Goal: Task Accomplishment & Management: Manage account settings

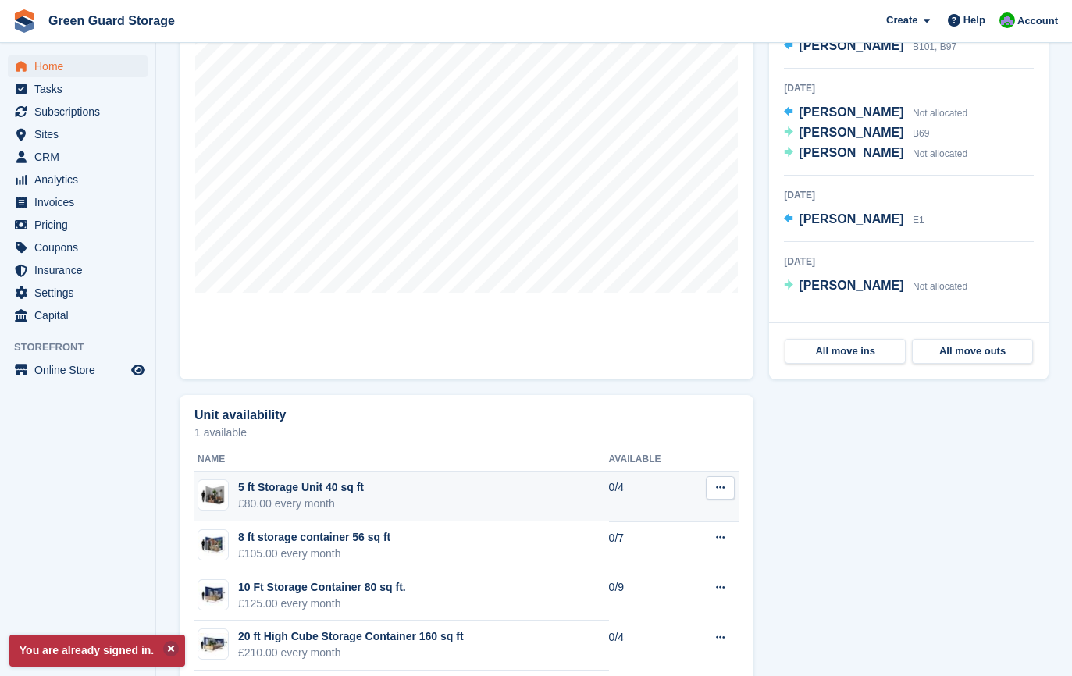
scroll to position [703, 0]
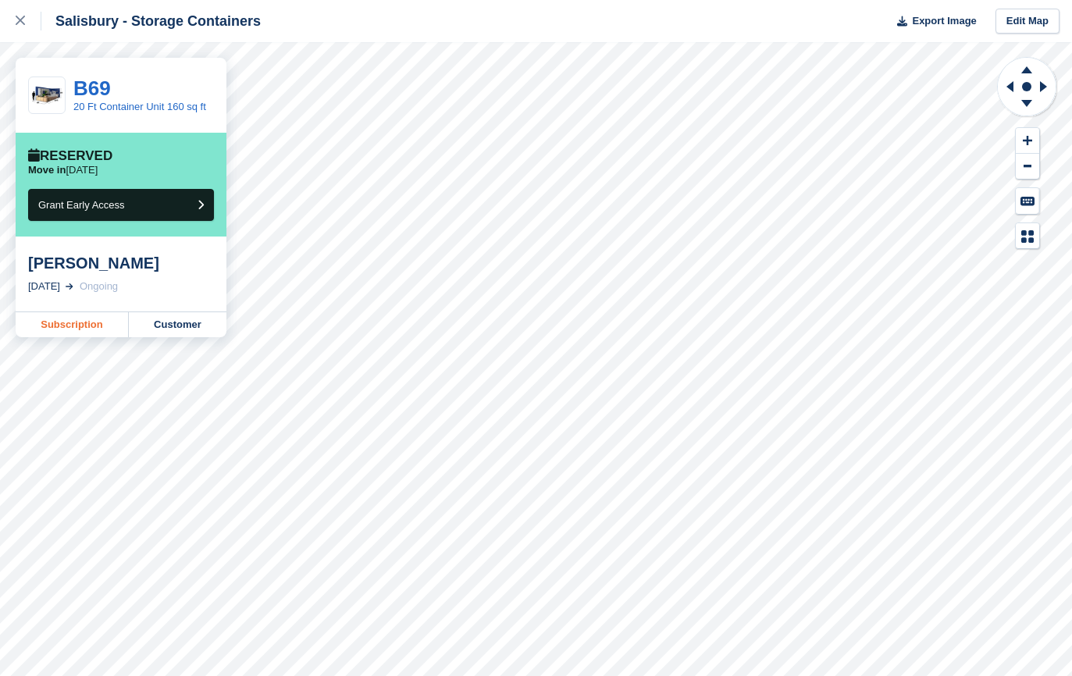
click at [60, 327] on link "Subscription" at bounding box center [72, 324] width 113 height 25
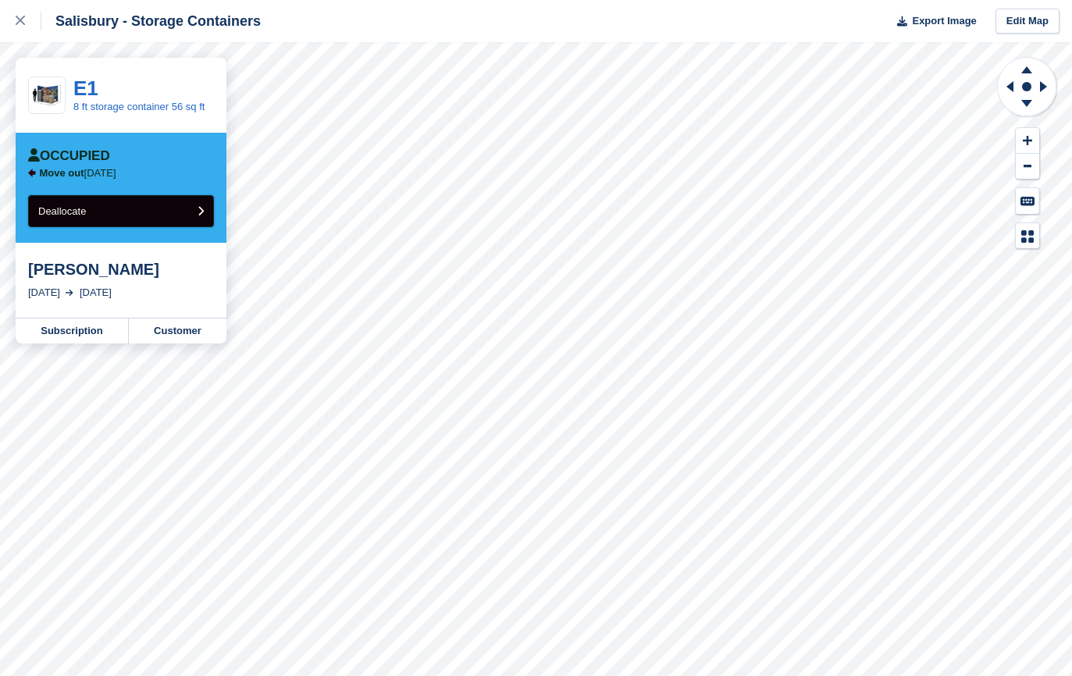
click at [85, 217] on span "Deallocate" at bounding box center [62, 211] width 48 height 12
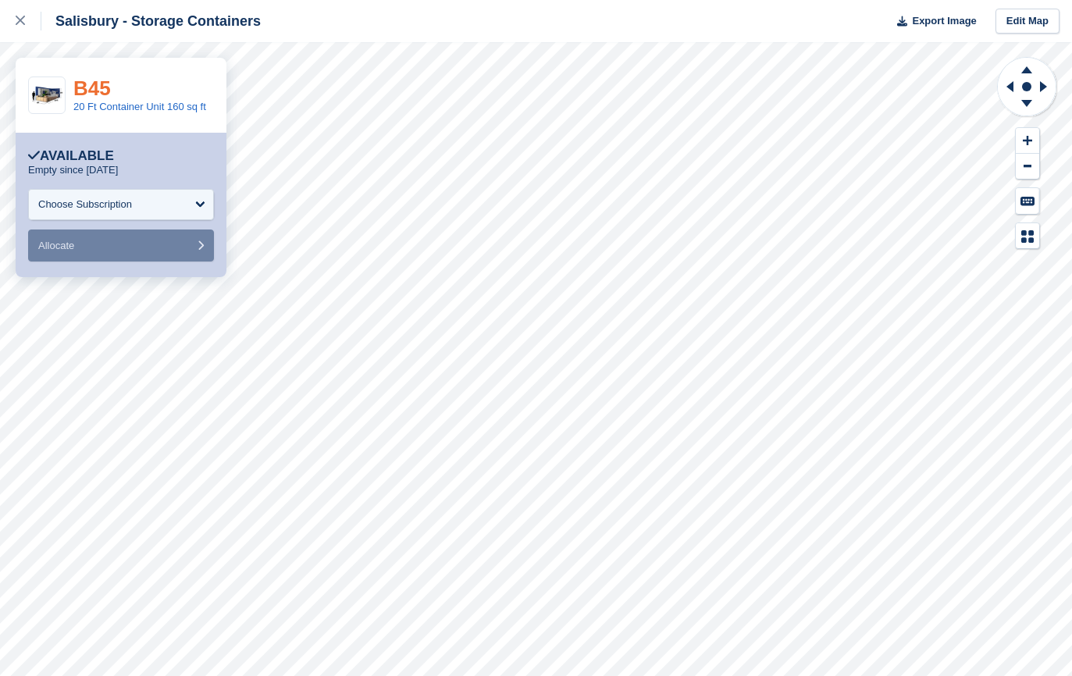
click at [98, 88] on link "B45" at bounding box center [91, 88] width 37 height 23
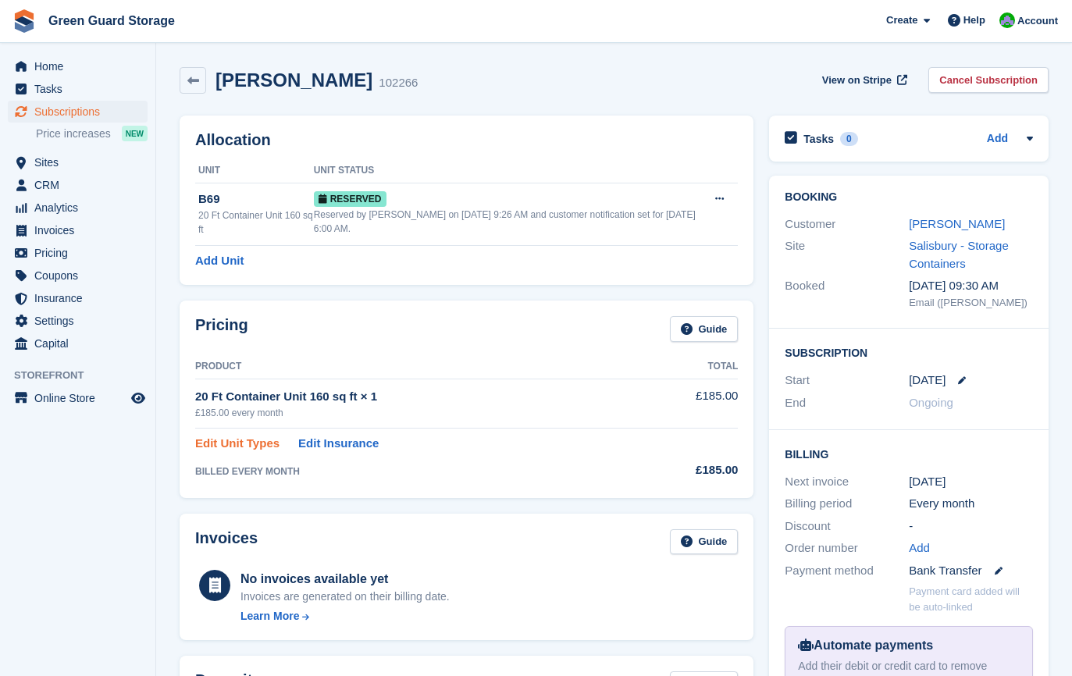
click at [230, 441] on link "Edit Unit Types" at bounding box center [237, 444] width 84 height 18
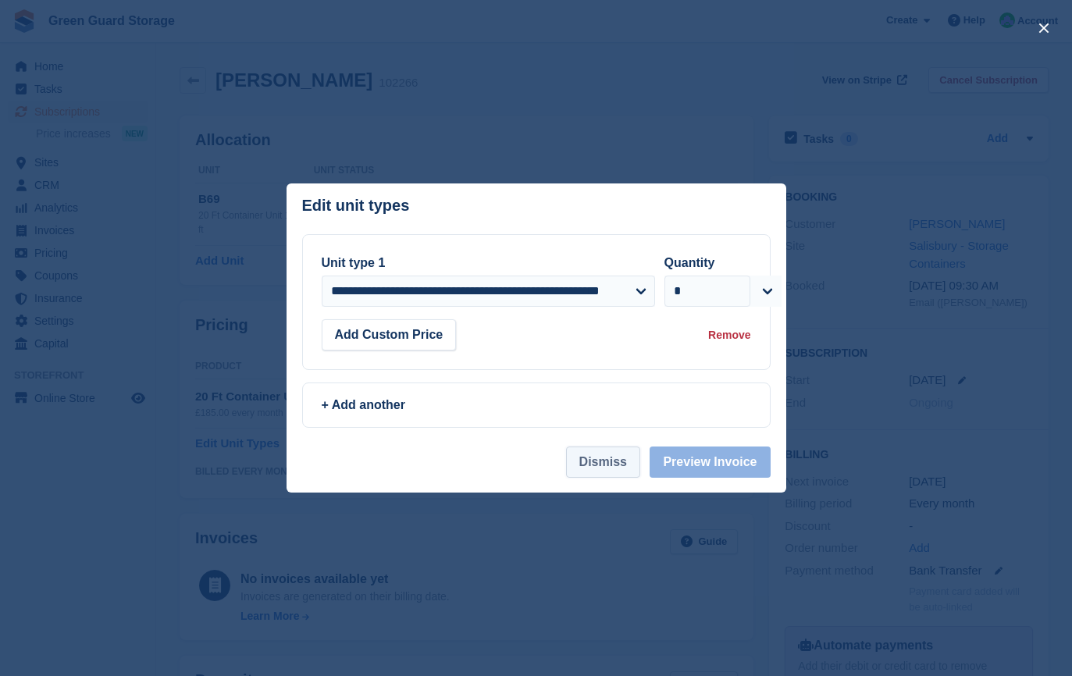
click at [601, 463] on button "Dismiss" at bounding box center [603, 462] width 74 height 31
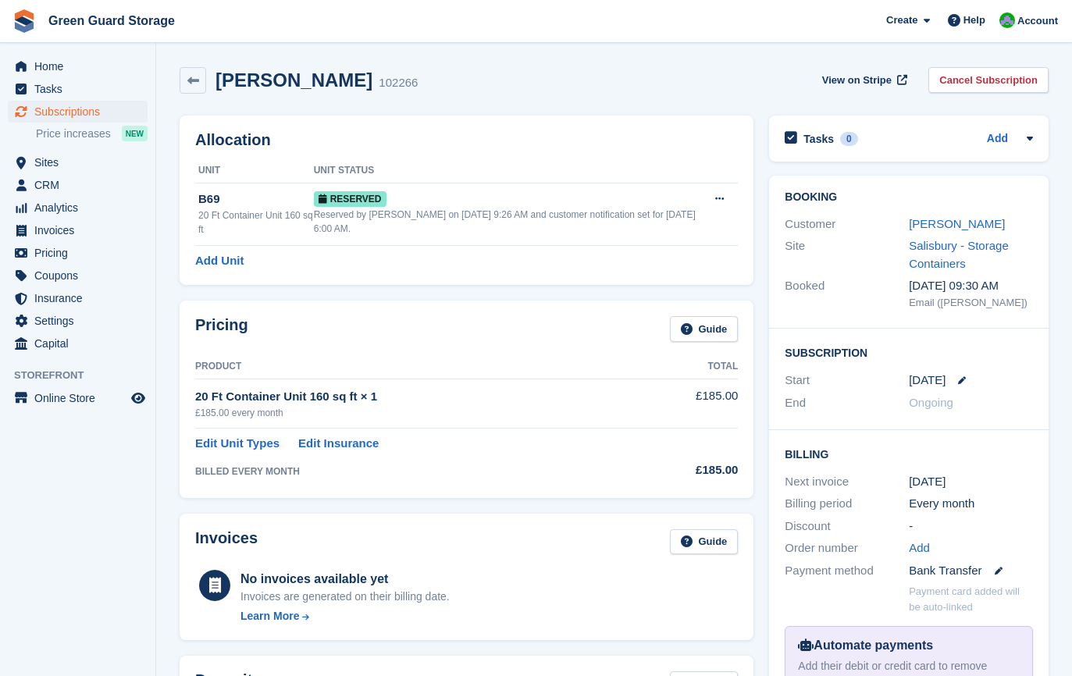
click at [522, 448] on td "Edit Unit Types Edit Insurance" at bounding box center [415, 441] width 441 height 24
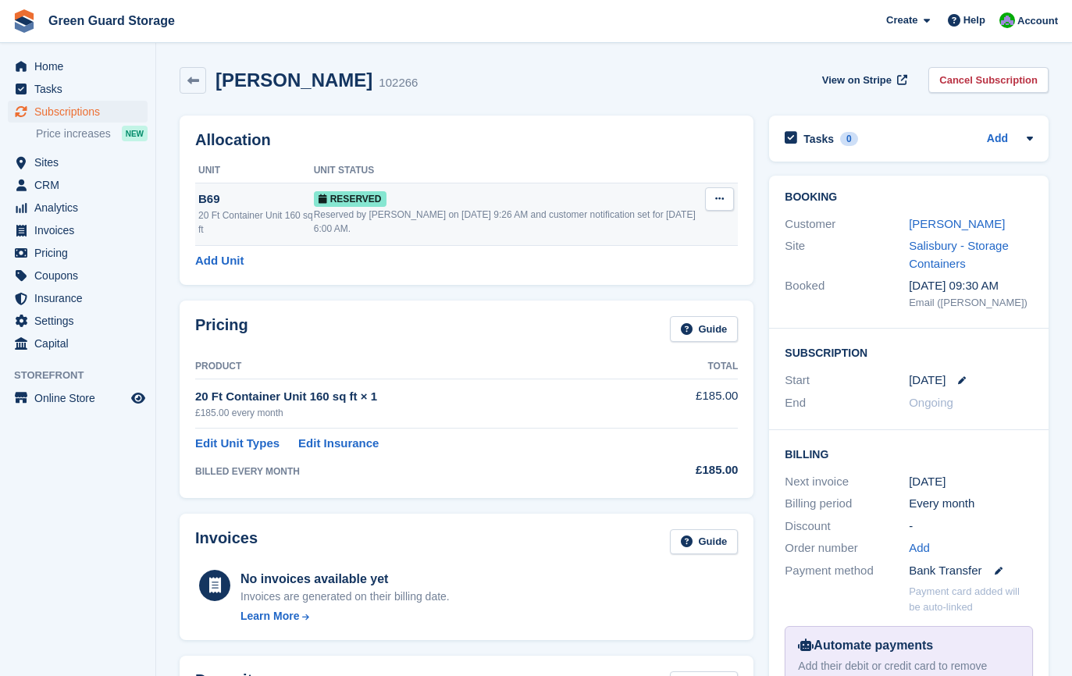
click at [721, 198] on icon at bounding box center [719, 199] width 9 height 10
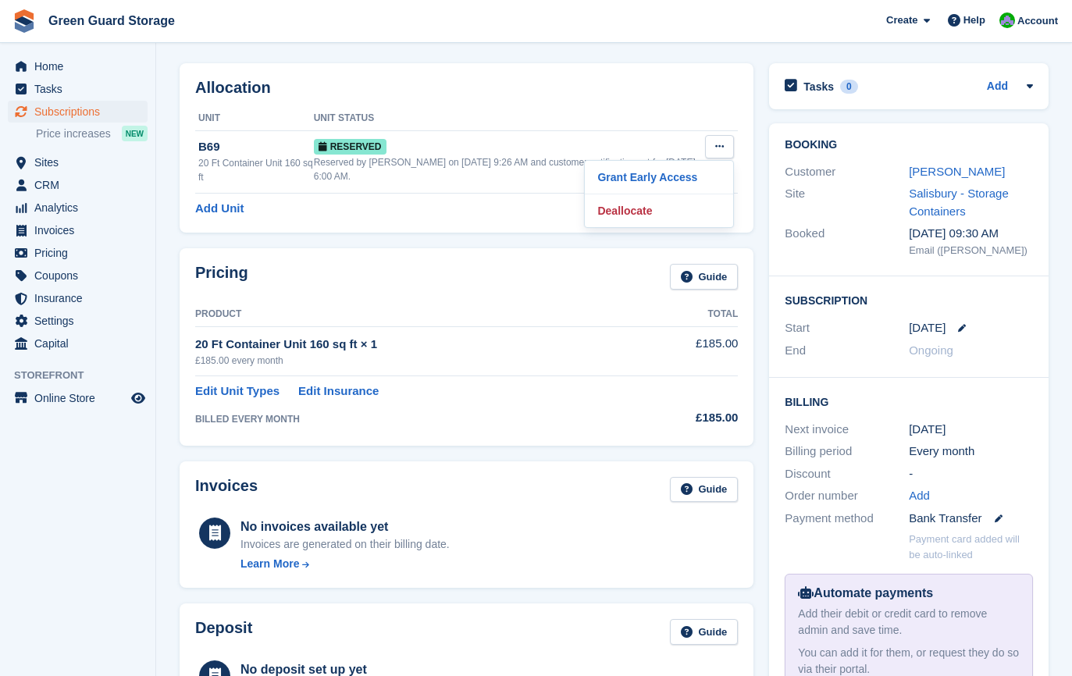
scroll to position [78, 0]
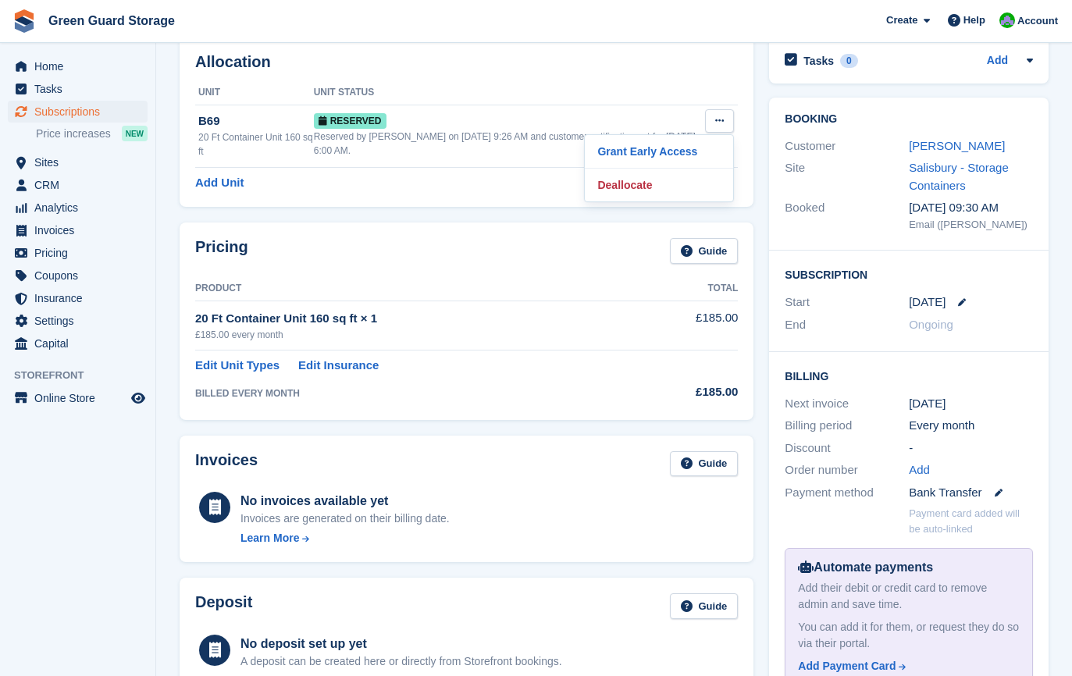
click at [269, 322] on div "20 Ft Container Unit 160 sq ft × 1" at bounding box center [415, 319] width 441 height 18
click at [251, 365] on link "Edit Unit Types" at bounding box center [237, 366] width 84 height 18
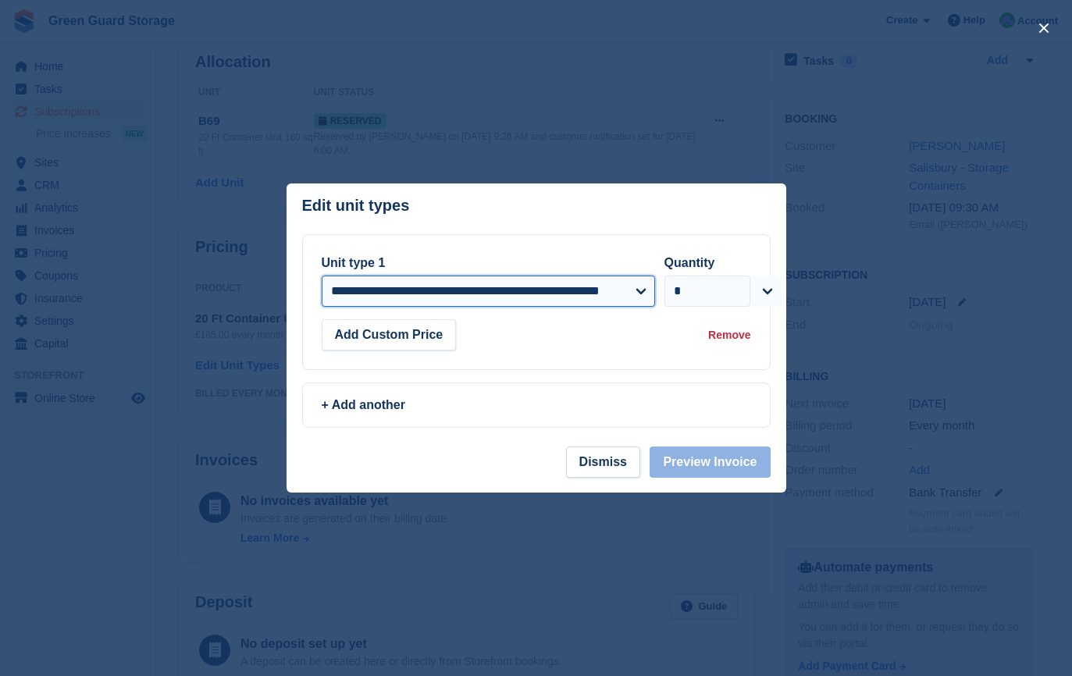
click at [643, 295] on select "**********" at bounding box center [488, 291] width 333 height 31
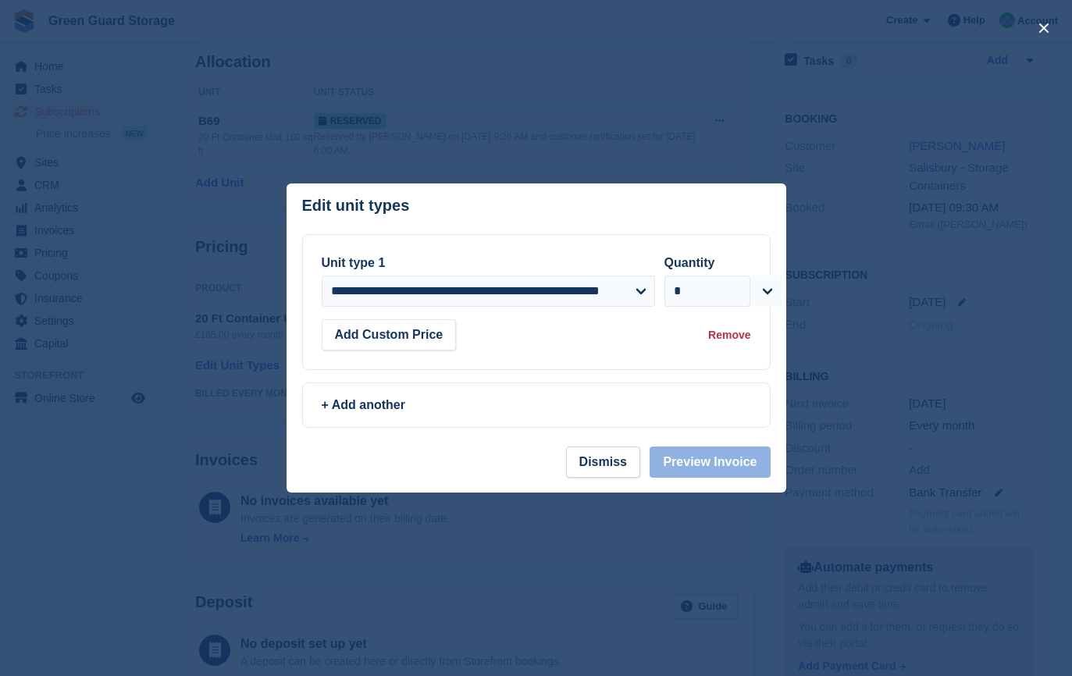
click at [776, 370] on div "**********" at bounding box center [537, 331] width 500 height 194
click at [724, 336] on div "Remove" at bounding box center [729, 335] width 42 height 16
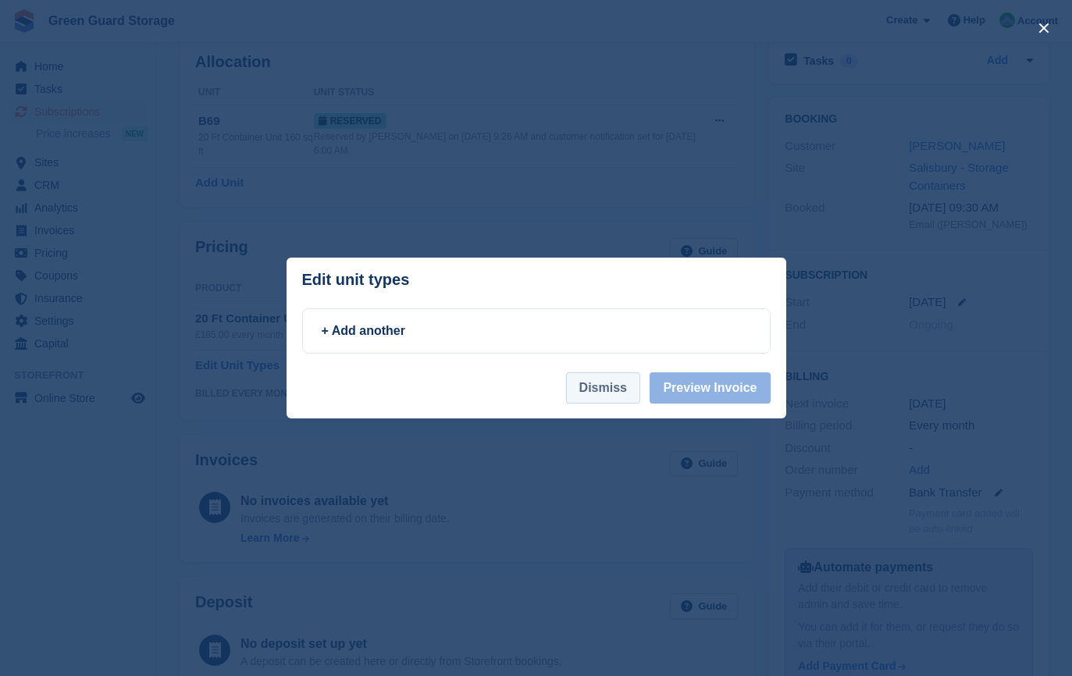
click at [632, 394] on button "Dismiss" at bounding box center [603, 387] width 74 height 31
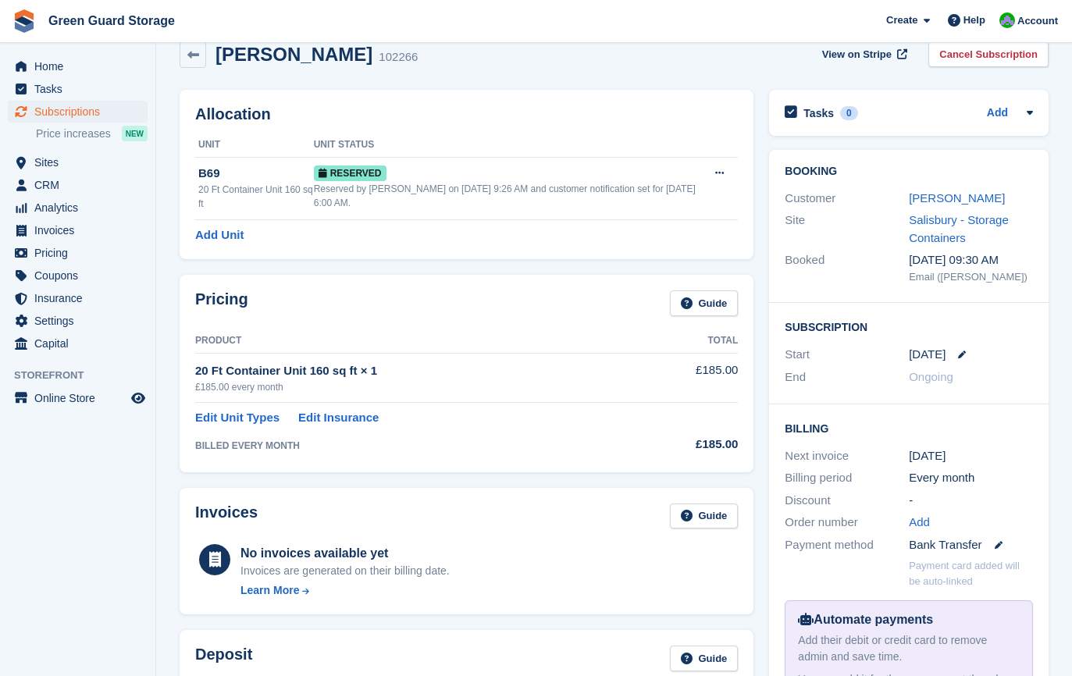
scroll to position [0, 0]
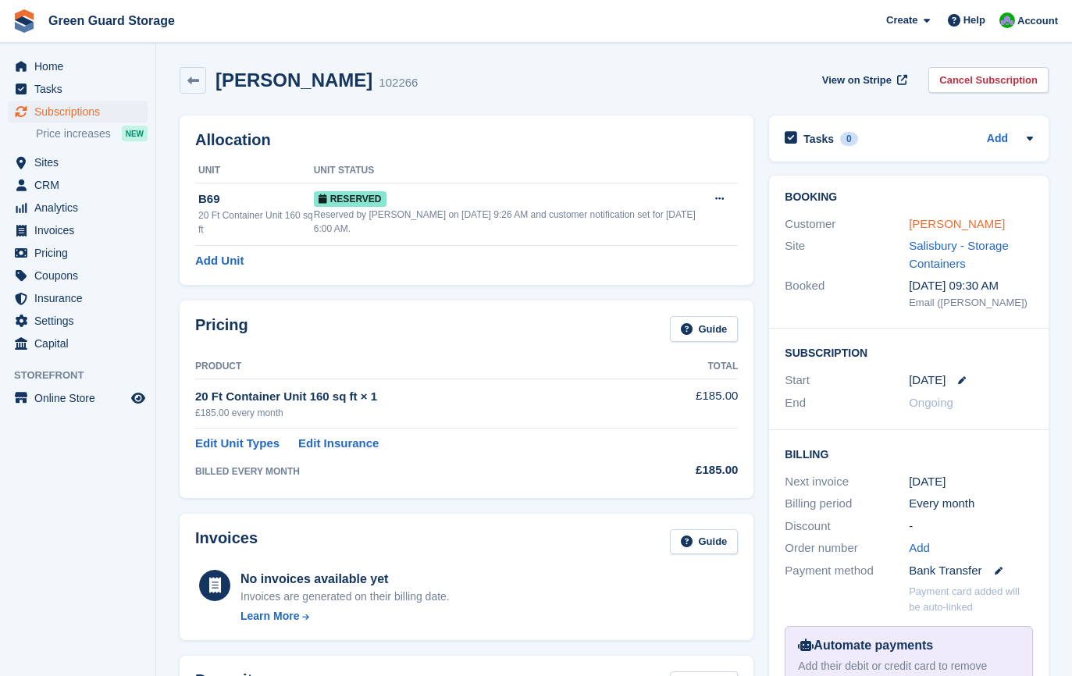
click at [918, 225] on link "David Hopkins" at bounding box center [957, 223] width 96 height 13
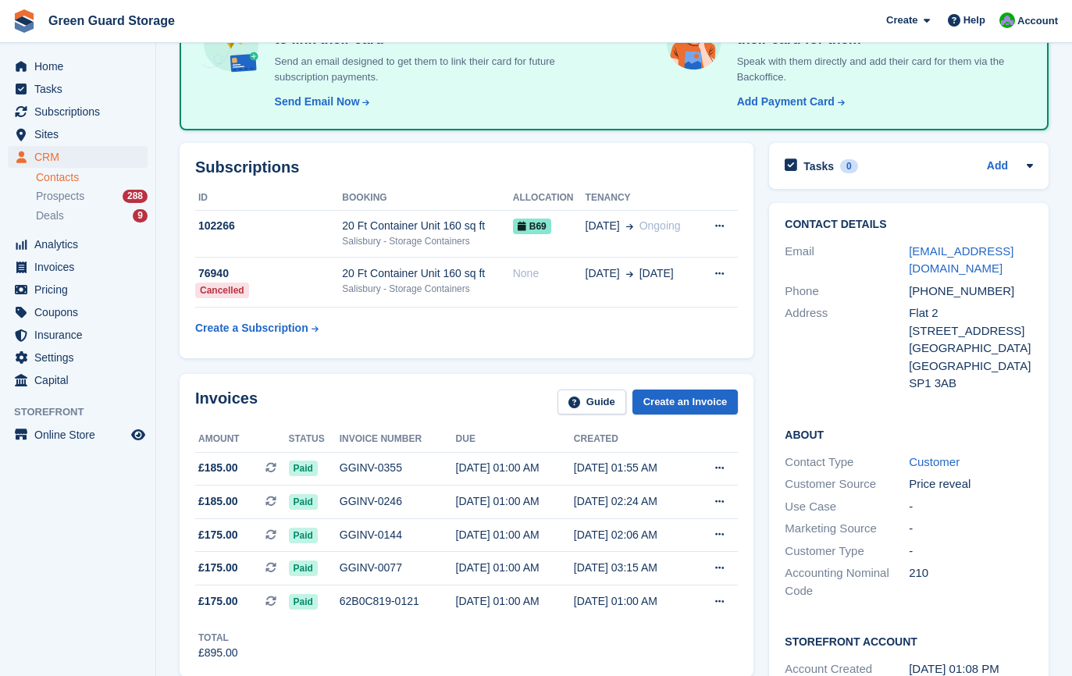
scroll to position [156, 0]
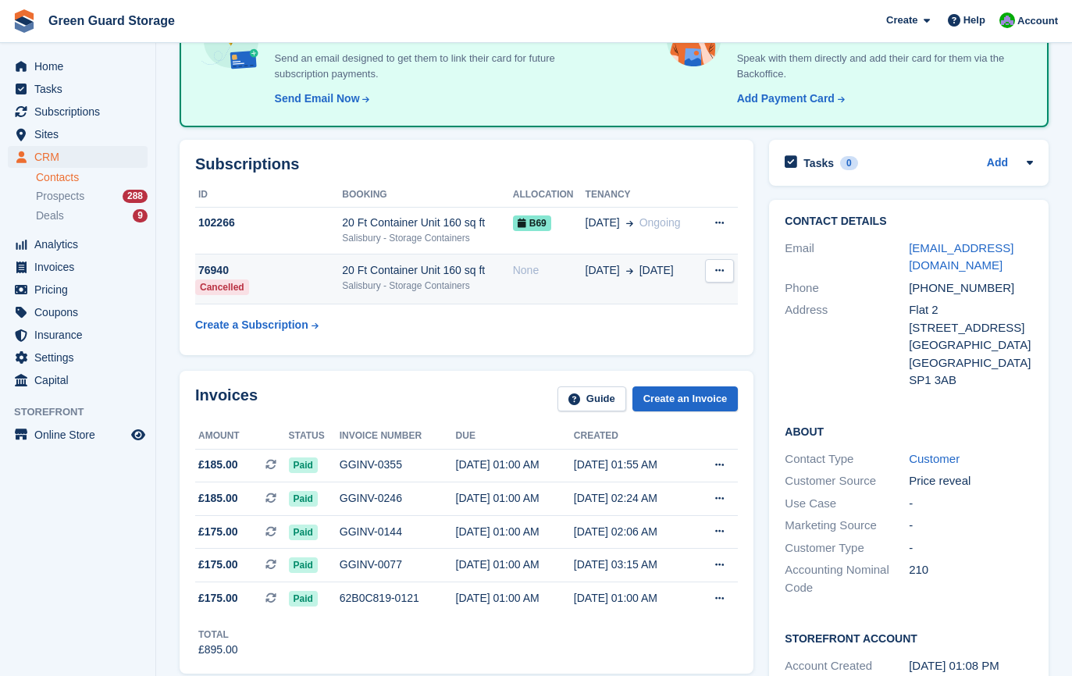
click at [728, 268] on button at bounding box center [719, 270] width 29 height 23
click at [631, 361] on div "Subscriptions ID Booking Allocation Tenancy 102266 20 Ft Container Unit 160 sq …" at bounding box center [466, 247] width 589 height 231
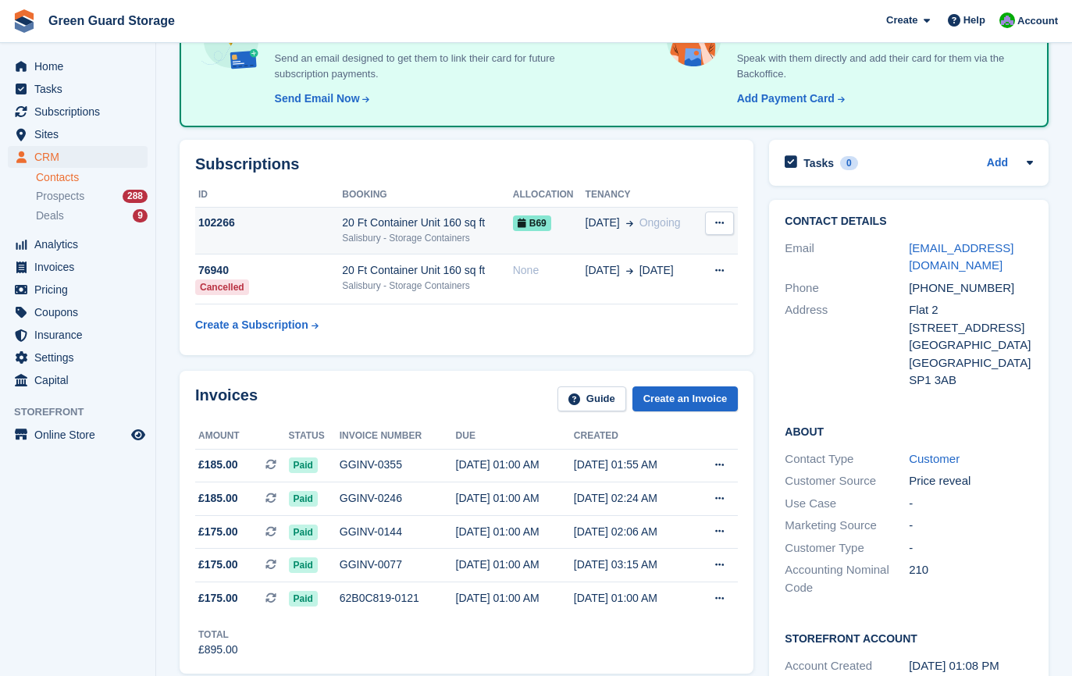
click at [721, 226] on icon at bounding box center [719, 223] width 9 height 10
click at [356, 229] on div "20 Ft Container Unit 160 sq ft" at bounding box center [427, 223] width 170 height 16
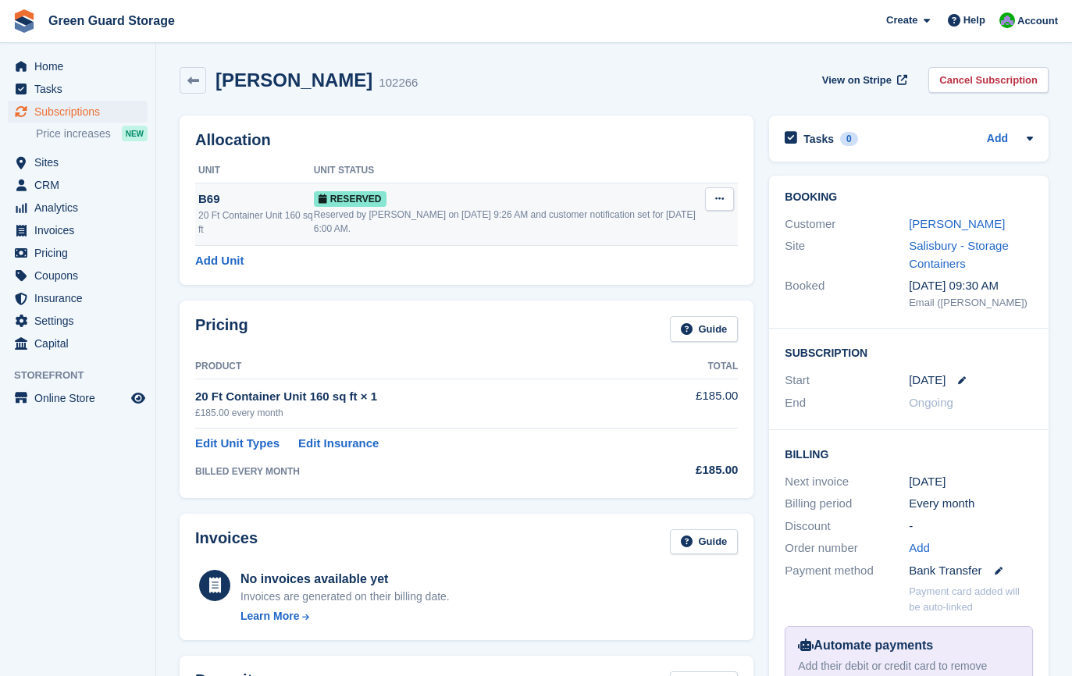
click at [723, 199] on icon at bounding box center [719, 199] width 9 height 10
click at [651, 224] on p "Grant Early Access" at bounding box center [659, 229] width 136 height 20
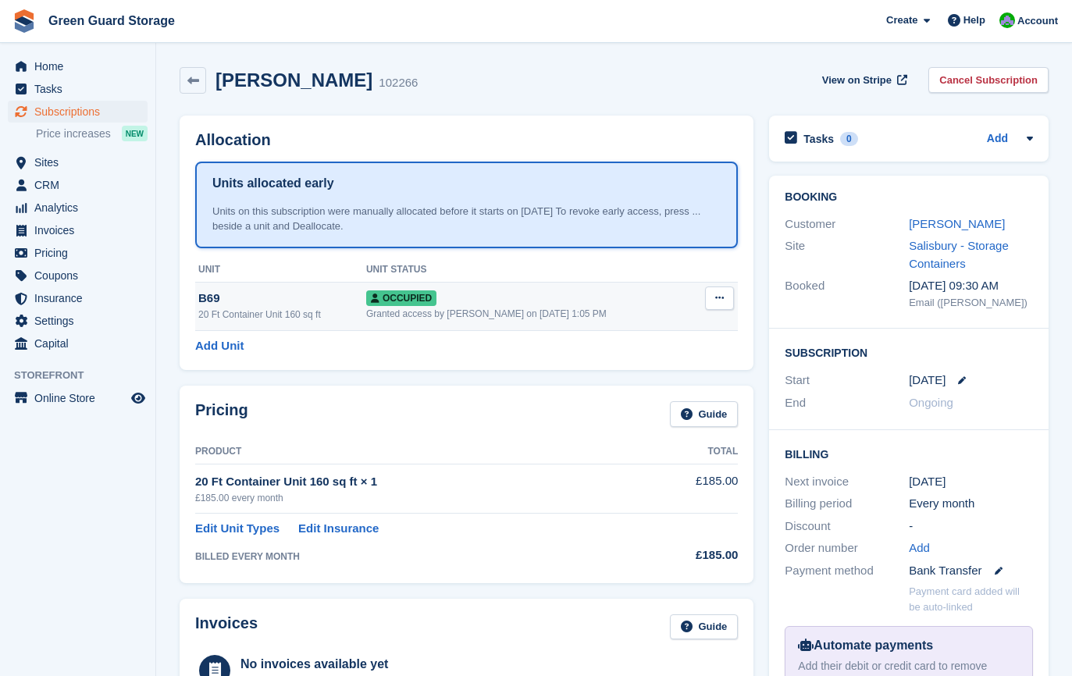
click at [714, 296] on button at bounding box center [719, 298] width 29 height 23
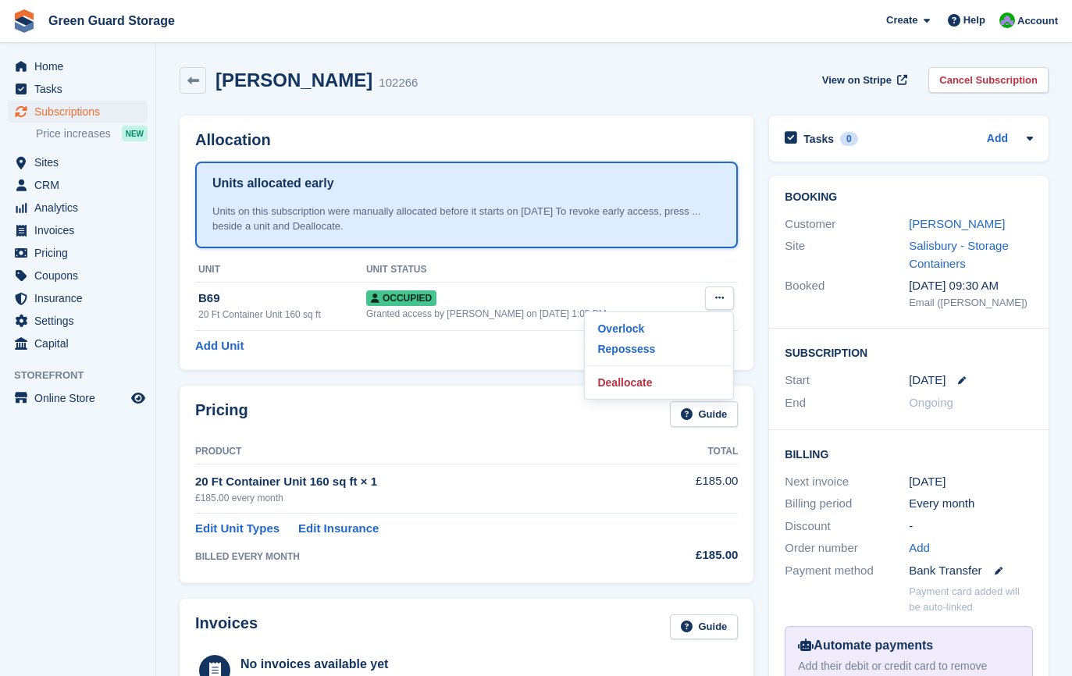
click at [378, 358] on div "Allocation Units allocated early Units on this subscription were manually alloc…" at bounding box center [467, 243] width 574 height 255
click at [862, 80] on span "View on Stripe" at bounding box center [856, 81] width 69 height 16
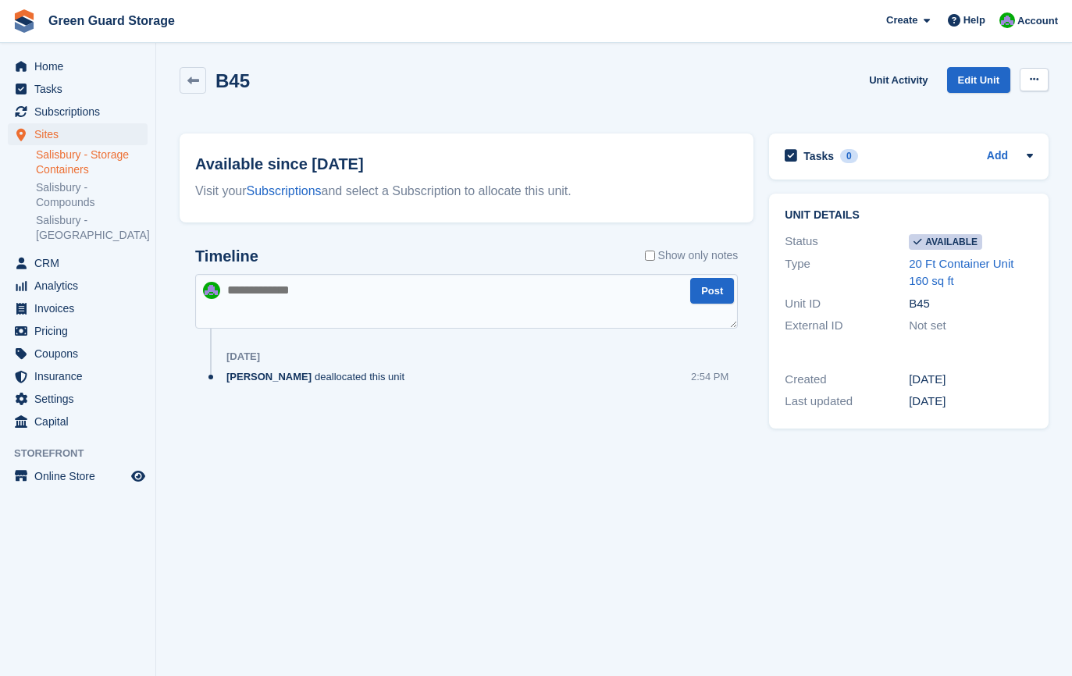
click at [1031, 75] on icon at bounding box center [1034, 79] width 9 height 10
click at [977, 104] on p "Make unavailable" at bounding box center [974, 110] width 136 height 20
click at [390, 454] on section "Unit was successfully made unavailable. B45 Unit Activity Edit Unit Make Availa…" at bounding box center [614, 338] width 916 height 676
